Goal: Task Accomplishment & Management: Complete application form

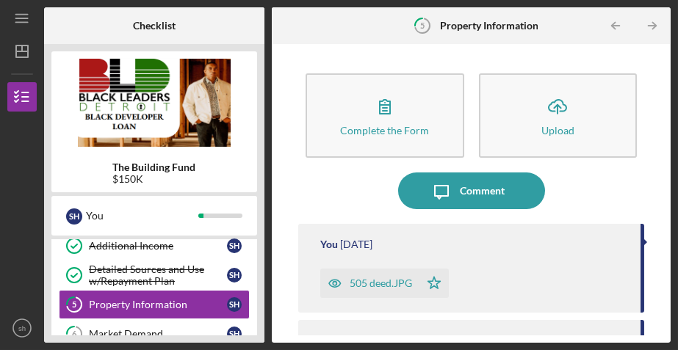
scroll to position [127, 0]
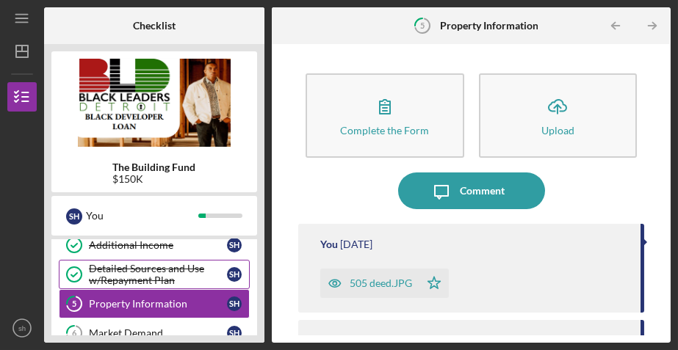
click at [192, 275] on div "Detailed Sources and Use w/Repayment Plan" at bounding box center [158, 275] width 138 height 24
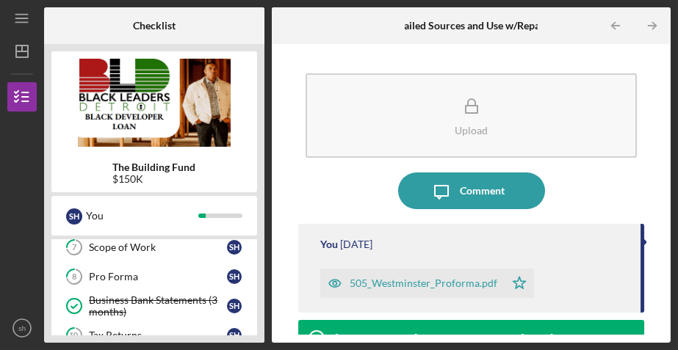
scroll to position [245, 0]
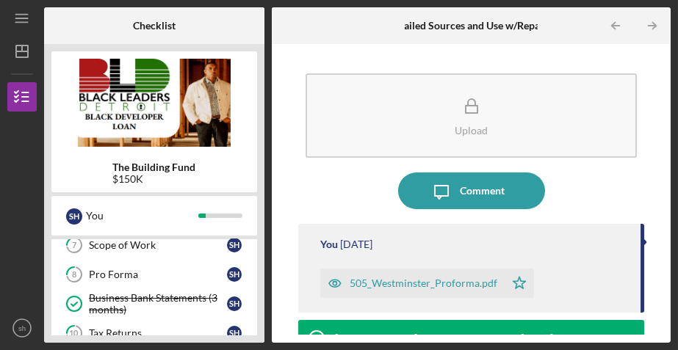
click at [192, 275] on div "Pro Forma" at bounding box center [158, 275] width 138 height 12
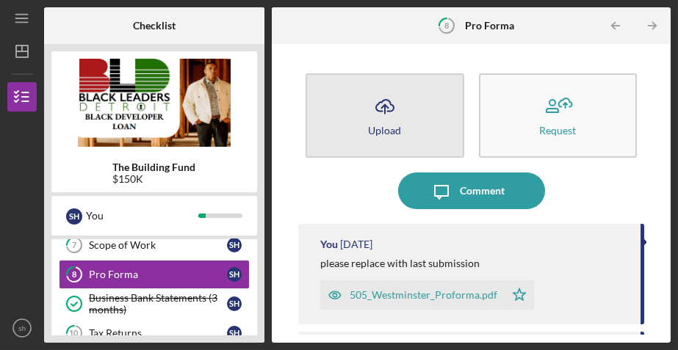
click at [424, 136] on button "Icon/Upload Upload" at bounding box center [385, 115] width 158 height 84
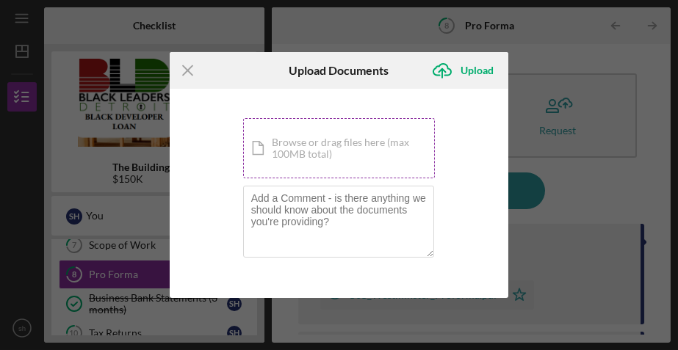
click at [379, 145] on div "Icon/Document Browse or drag files here (max 100MB total) Tap to choose files o…" at bounding box center [339, 148] width 192 height 60
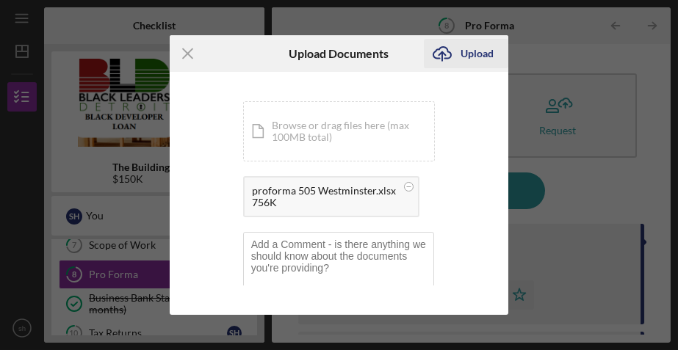
click at [472, 53] on div "Upload" at bounding box center [477, 53] width 33 height 29
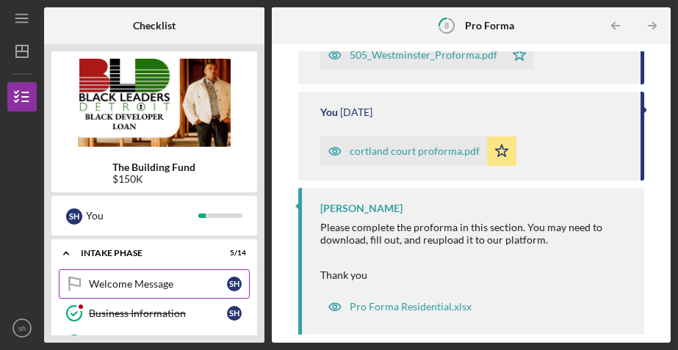
click at [173, 278] on div "Welcome Message" at bounding box center [158, 284] width 138 height 12
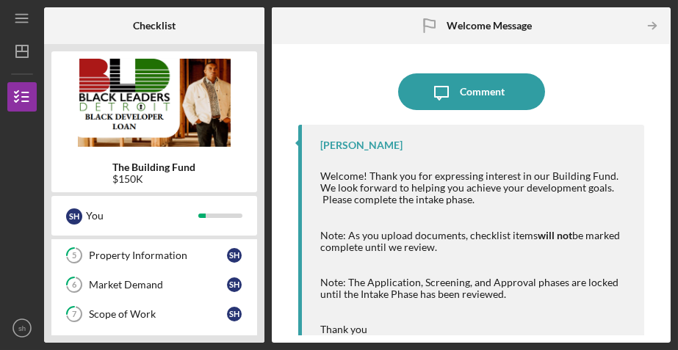
scroll to position [205, 0]
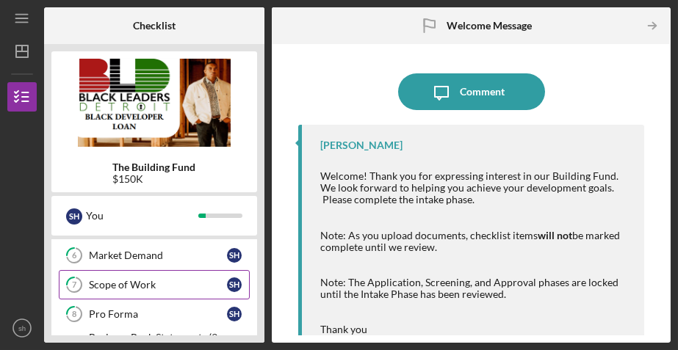
click at [171, 289] on link "7 Scope of Work s h" at bounding box center [154, 284] width 191 height 29
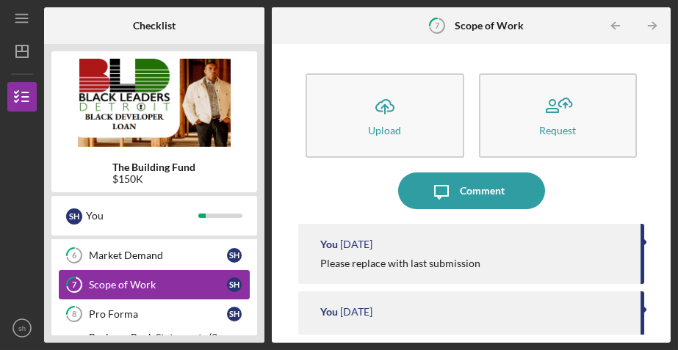
click at [171, 289] on link "7 Scope of Work s h" at bounding box center [154, 284] width 191 height 29
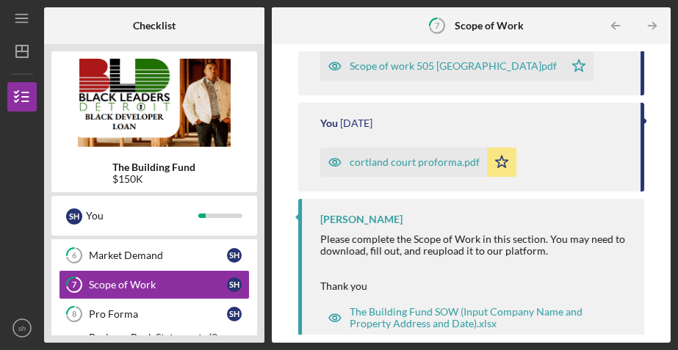
scroll to position [391, 0]
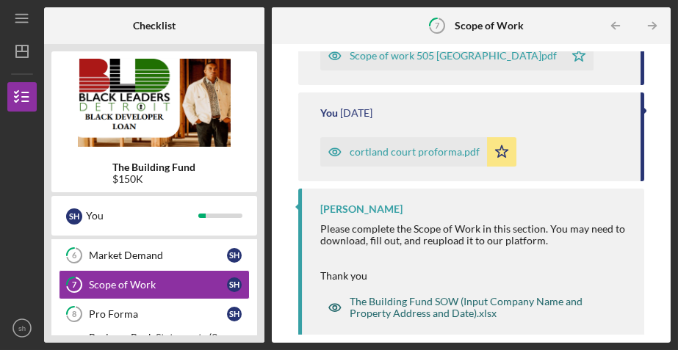
click at [433, 308] on div "The Building Fund SOW (Input Company Name and Property Address and Date).xlsx" at bounding box center [482, 308] width 265 height 24
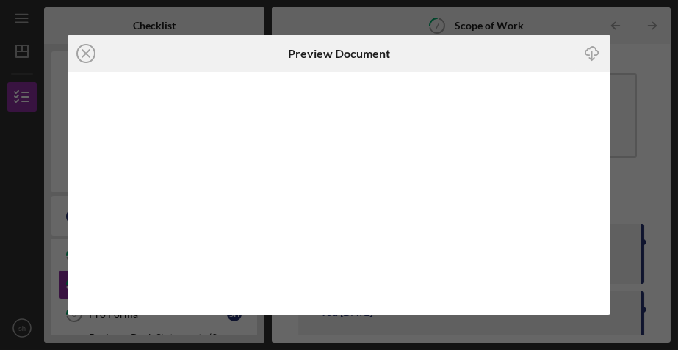
scroll to position [391, 0]
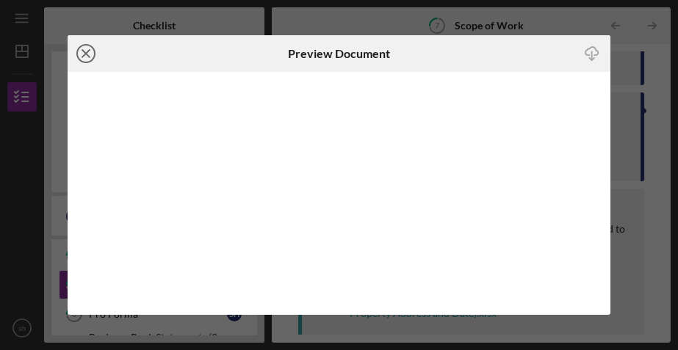
click at [87, 59] on icon "Icon/Close" at bounding box center [86, 53] width 37 height 37
